Goal: Task Accomplishment & Management: Complete application form

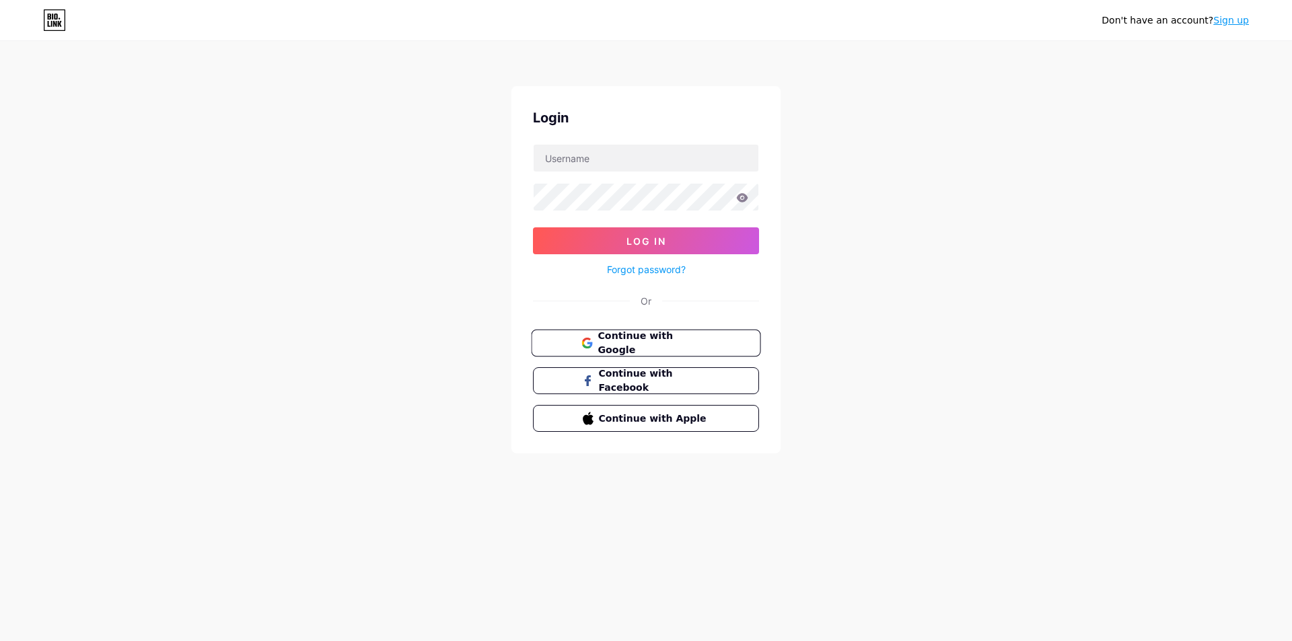
click at [631, 335] on span "Continue with Google" at bounding box center [653, 343] width 112 height 29
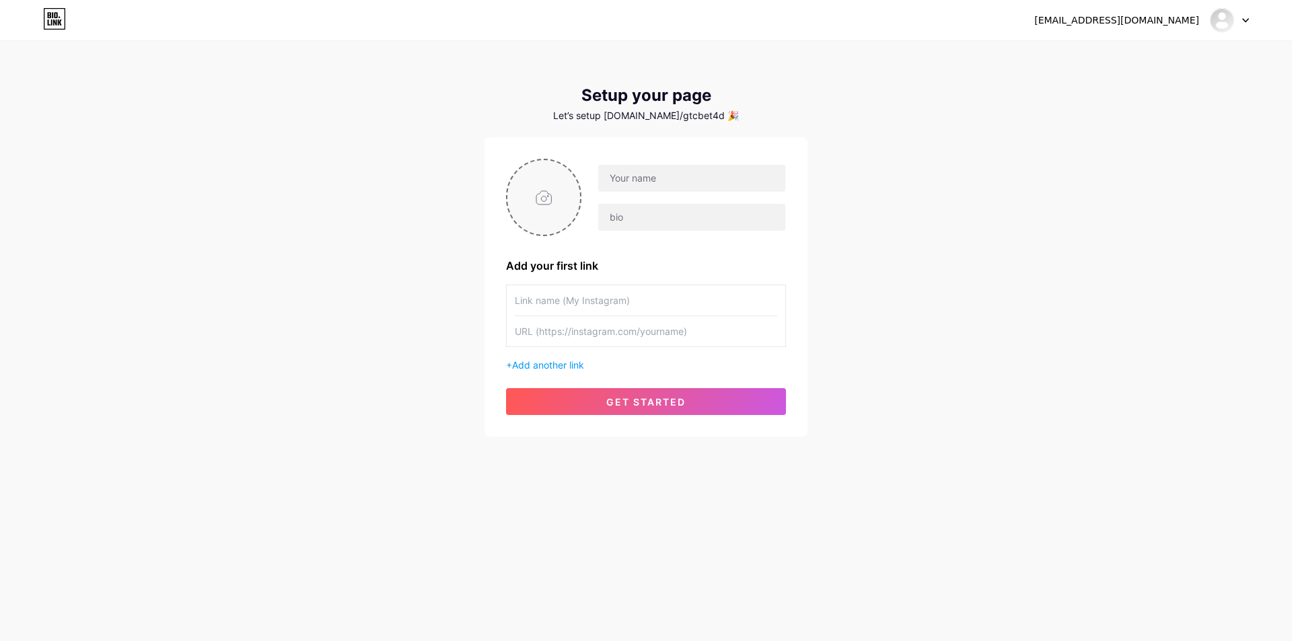
click at [546, 192] on input "file" at bounding box center [543, 197] width 73 height 75
type input "C:\fakepath\logo circle gtc.png"
click at [640, 180] on input "text" at bounding box center [691, 178] width 187 height 27
type input "F"
drag, startPoint x: 665, startPoint y: 177, endPoint x: 712, endPoint y: 188, distance: 48.3
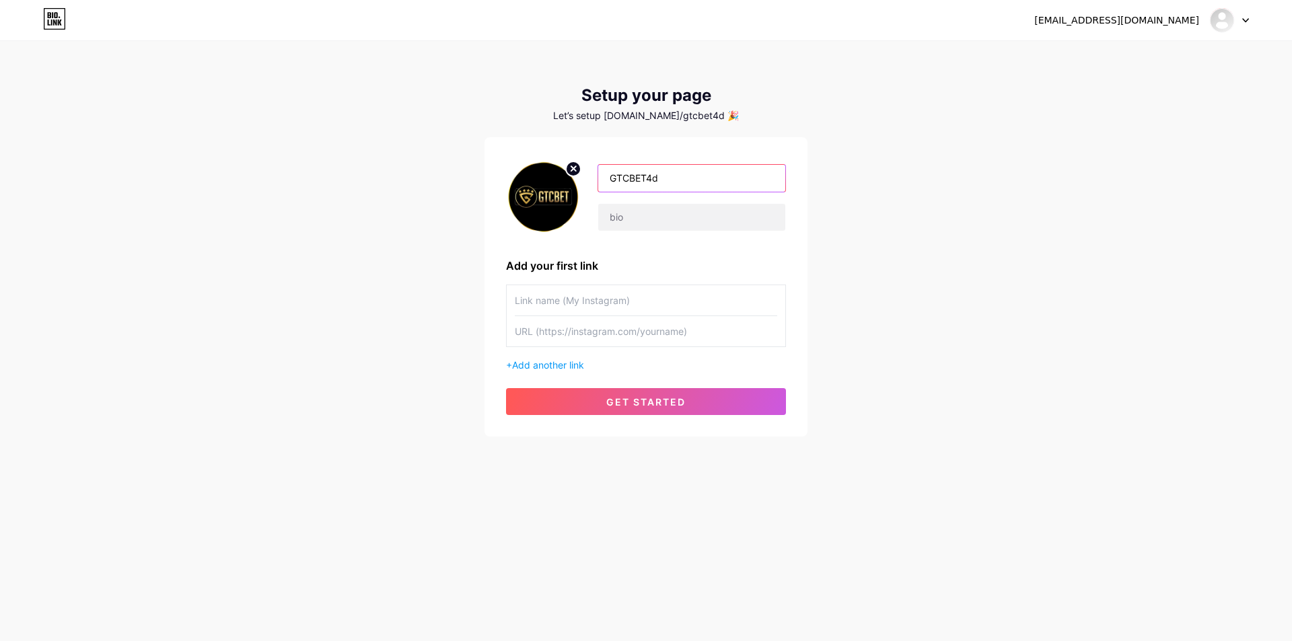
click at [667, 177] on input "GTCBET4d" at bounding box center [691, 178] width 187 height 27
type input "GTCBET4D"
click at [612, 227] on input "text" at bounding box center [691, 217] width 187 height 27
paste input "GTCBET LOGIN, GTCBET DAFTAR, GTCBET LINK ALTERNATIF ,GTCBET BANDAR TOGEL TOTO A…"
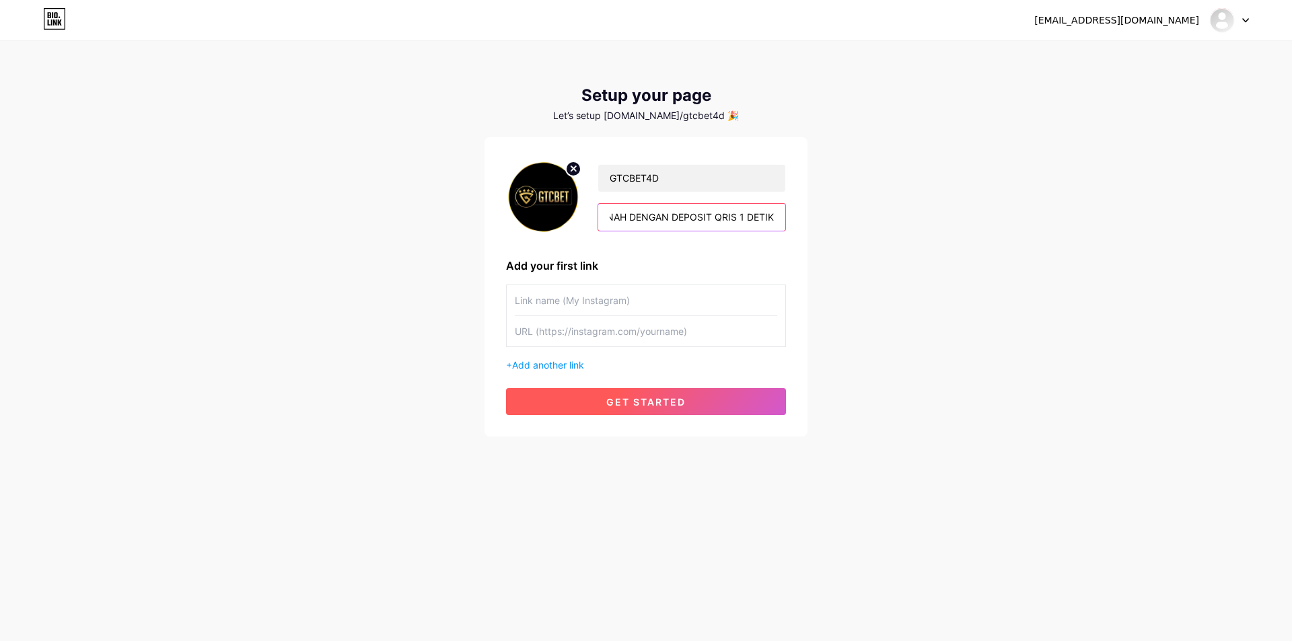
type input "GTCBET LOGIN, GTCBET DAFTAR, GTCBET LINK ALTERNATIF ,GTCBET BANDAR TOGEL TOTO A…"
click at [647, 401] on span "get started" at bounding box center [645, 401] width 79 height 11
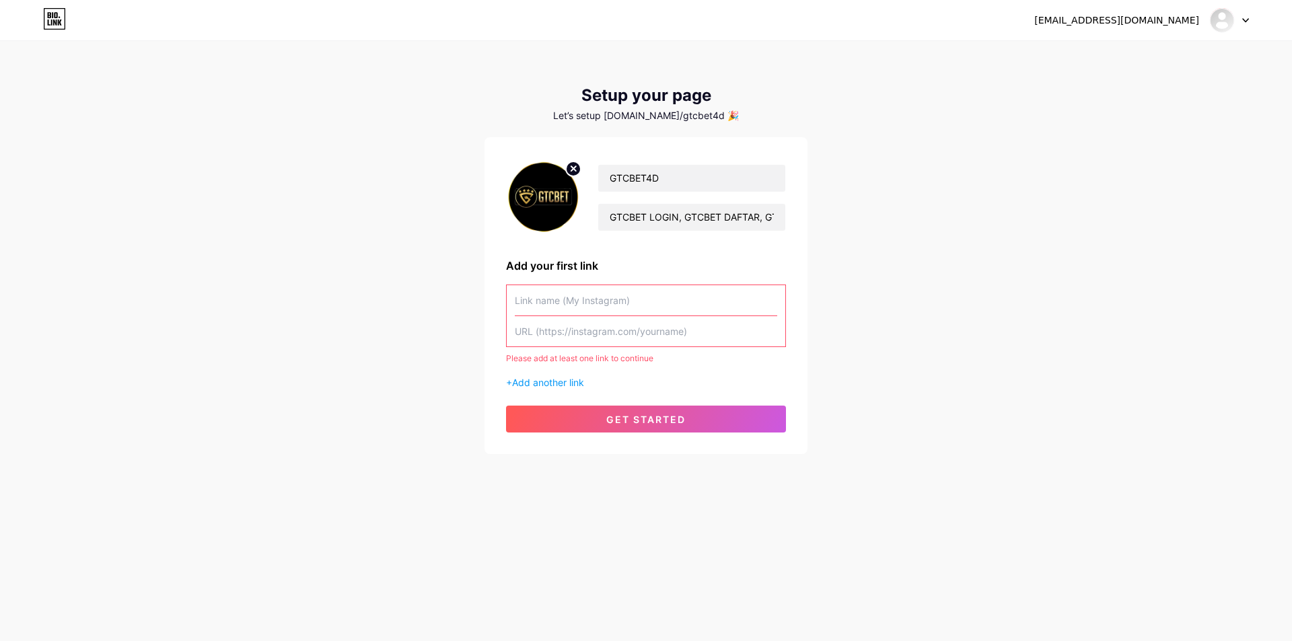
click at [591, 304] on input "text" at bounding box center [646, 300] width 262 height 30
click at [619, 328] on input "text" at bounding box center [646, 331] width 262 height 30
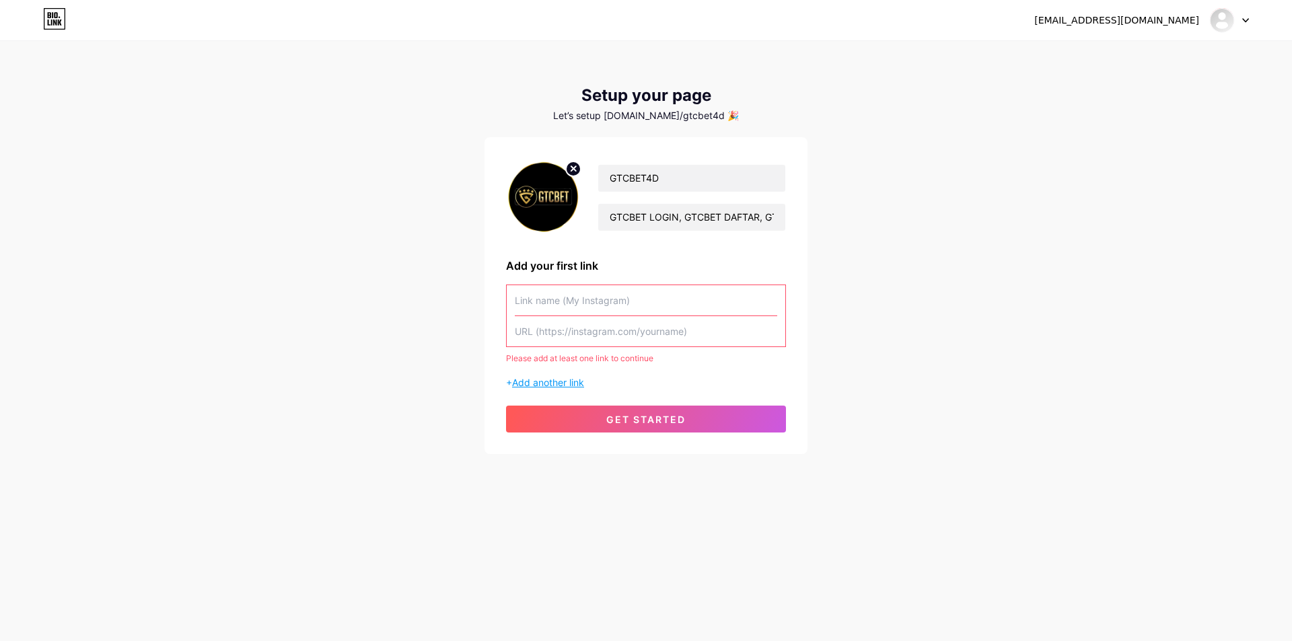
click at [542, 385] on span "Add another link" at bounding box center [548, 382] width 72 height 11
